Goal: Check status

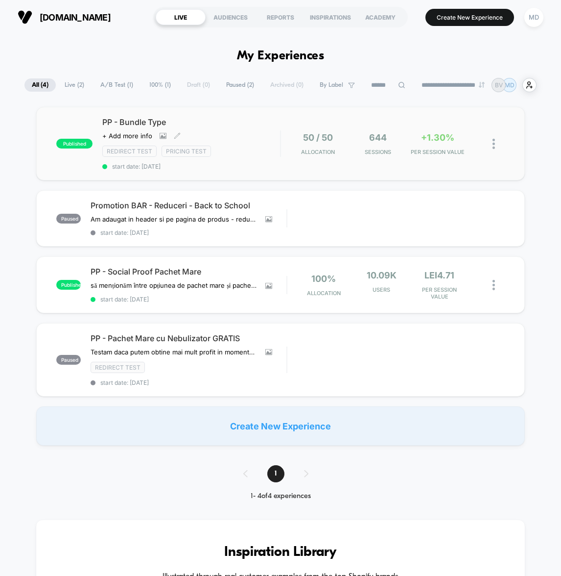
click at [258, 166] on span "start date: [DATE]" at bounding box center [191, 166] width 178 height 7
